Goal: Information Seeking & Learning: Learn about a topic

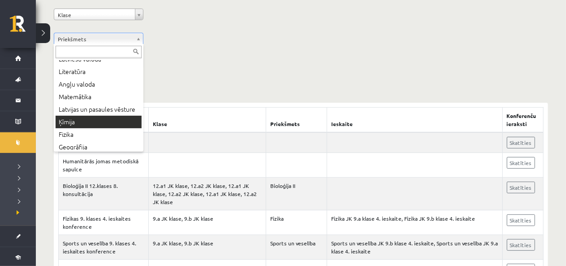
scroll to position [45, 0]
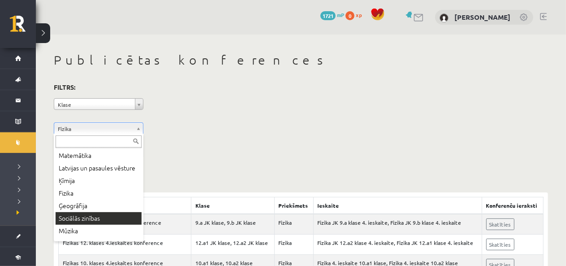
scroll to position [90, 0]
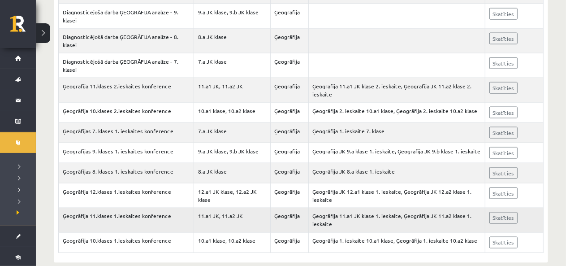
scroll to position [643, 0]
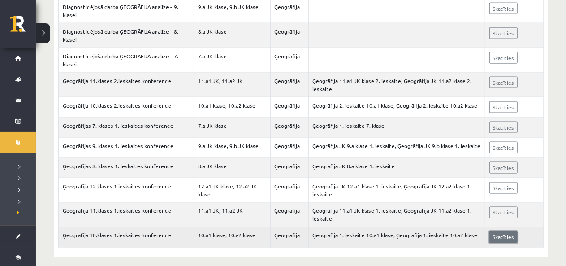
click at [502, 232] on link "Skatīties" at bounding box center [504, 237] width 28 height 12
